Goal: Browse casually

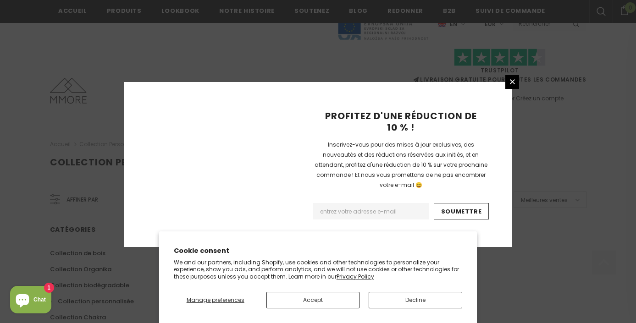
scroll to position [638, 0]
